Goal: Browse casually: Explore the website without a specific task or goal

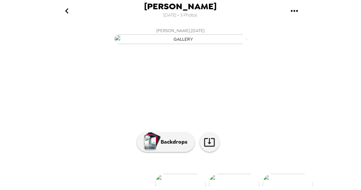
click at [199, 44] on img "button" at bounding box center [180, 39] width 132 height 10
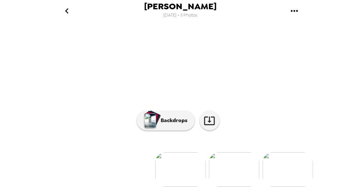
scroll to position [46, 0]
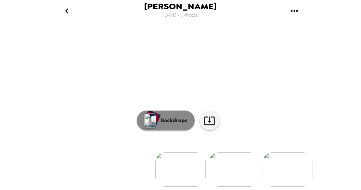
click at [161, 125] on p "Backdrops" at bounding box center [173, 121] width 30 height 8
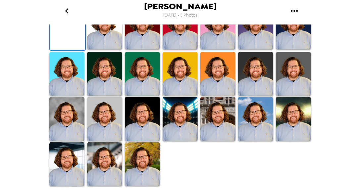
scroll to position [186, 0]
click at [100, 130] on img at bounding box center [104, 119] width 35 height 44
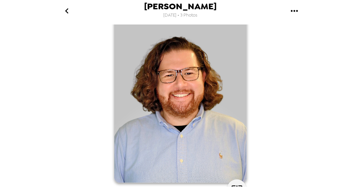
scroll to position [27, 0]
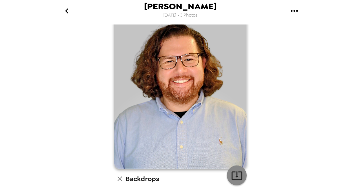
click at [236, 176] on icon "button" at bounding box center [237, 176] width 12 height 12
click at [325, 112] on div "Phillip Nelson 9/25/2025 • 3 Photos Phillip Nelson , 09-25-2025 Backdrops" at bounding box center [180, 95] width 361 height 190
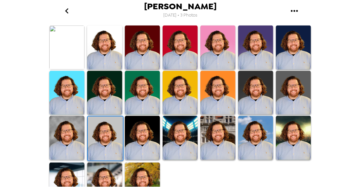
scroll to position [207, 0]
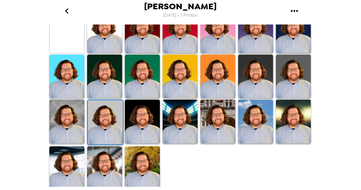
click at [140, 167] on img at bounding box center [142, 168] width 35 height 44
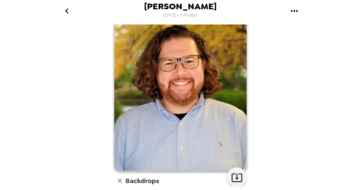
scroll to position [0, 0]
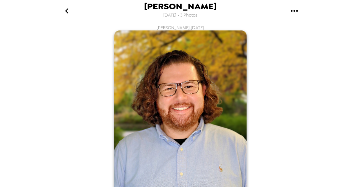
click at [293, 13] on icon "gallery menu" at bounding box center [294, 11] width 11 height 11
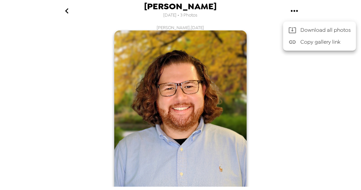
click at [323, 8] on div at bounding box center [180, 95] width 361 height 190
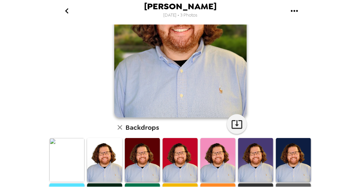
scroll to position [79, 0]
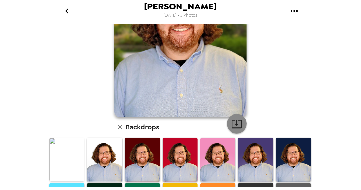
click at [238, 122] on icon "button" at bounding box center [237, 124] width 12 height 12
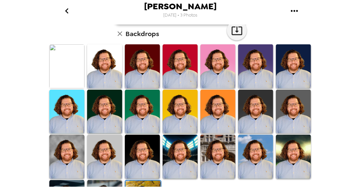
scroll to position [172, 0]
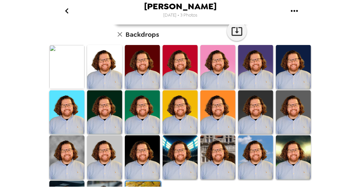
click at [75, 159] on img at bounding box center [66, 157] width 35 height 44
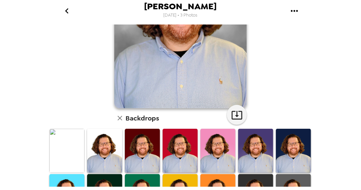
scroll to position [89, 0]
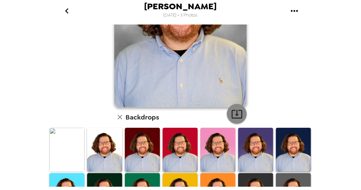
click at [232, 113] on icon "button" at bounding box center [237, 114] width 11 height 9
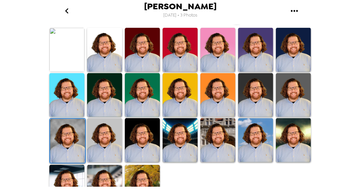
scroll to position [207, 0]
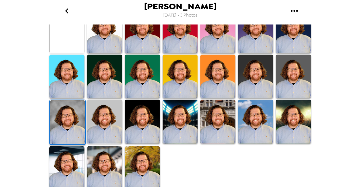
click at [337, 80] on div "Phillip Nelson 9/25/2025 • 3 Photos Phillip Nelson , 09-25-2025 Backdrops" at bounding box center [180, 95] width 361 height 190
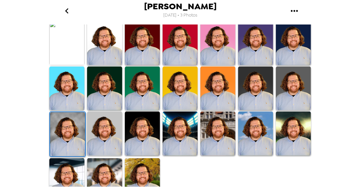
scroll to position [196, 0]
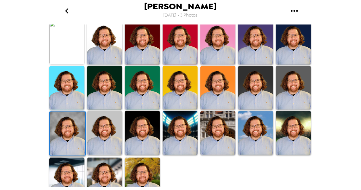
click at [149, 168] on img at bounding box center [142, 180] width 35 height 44
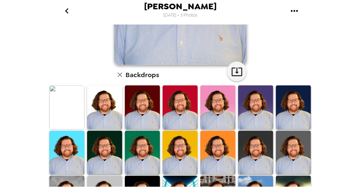
scroll to position [182, 0]
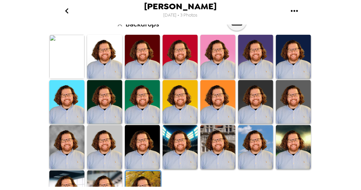
click at [101, 152] on img at bounding box center [104, 147] width 35 height 44
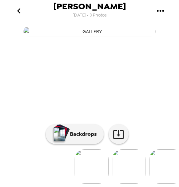
scroll to position [82, 0]
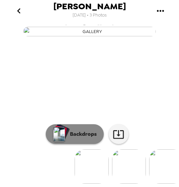
click at [67, 134] on button "Backdrops" at bounding box center [75, 135] width 58 height 20
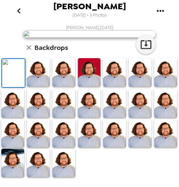
scroll to position [149, 0]
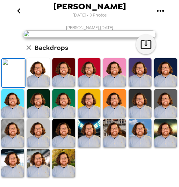
click at [68, 171] on img at bounding box center [63, 163] width 23 height 28
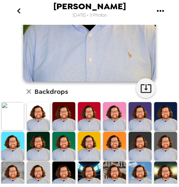
scroll to position [117, 0]
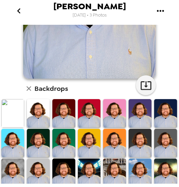
click at [17, 170] on img at bounding box center [12, 173] width 23 height 28
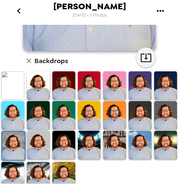
scroll to position [149, 0]
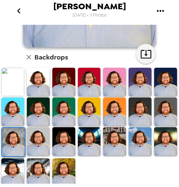
click at [65, 166] on img at bounding box center [63, 173] width 23 height 28
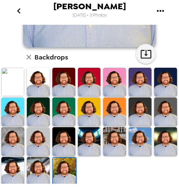
click at [161, 116] on img at bounding box center [165, 112] width 23 height 28
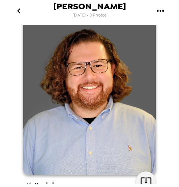
scroll to position [0, 0]
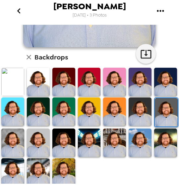
click at [66, 165] on img at bounding box center [63, 173] width 23 height 28
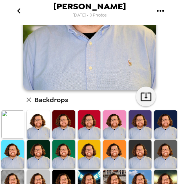
scroll to position [149, 0]
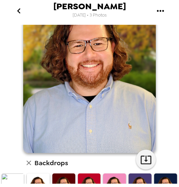
scroll to position [42, 0]
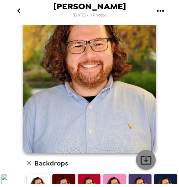
click at [142, 158] on icon "button" at bounding box center [146, 161] width 12 height 12
